Goal: Book appointment/travel/reservation

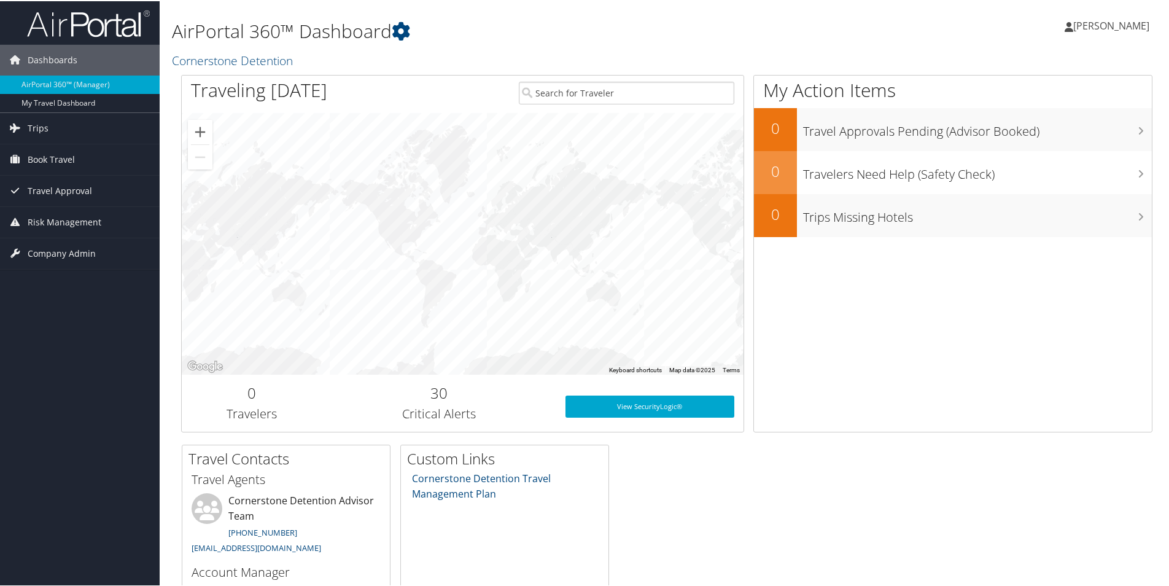
click at [39, 161] on span "Book Travel" at bounding box center [51, 158] width 47 height 31
click at [43, 212] on link "Book/Manage Online Trips" at bounding box center [80, 220] width 160 height 18
